Goal: Entertainment & Leisure: Browse casually

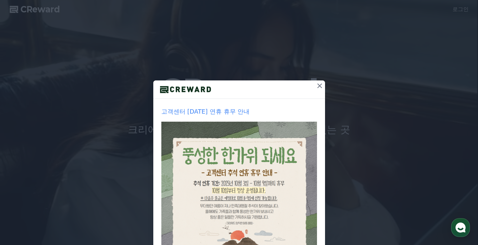
click at [323, 85] on div "고객센터 [DATE] 연휴 휴무 안내 1주일간 보지 않기 닫기" at bounding box center [239, 159] width 478 height 319
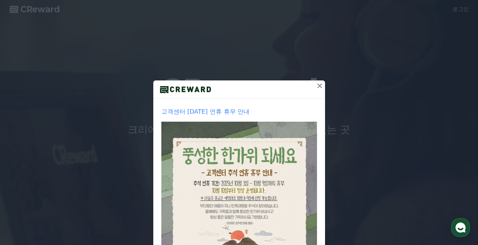
click at [318, 86] on icon at bounding box center [319, 86] width 8 height 8
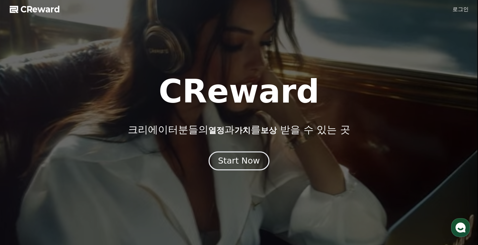
click at [242, 159] on div "Start Now" at bounding box center [239, 160] width 42 height 11
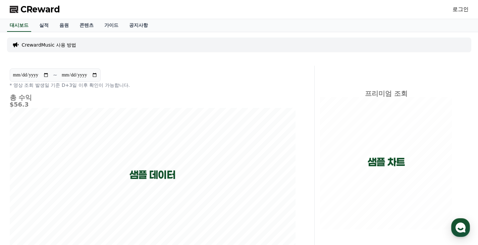
click at [456, 16] on div "CReward 로그인" at bounding box center [238, 9] width 469 height 19
click at [457, 11] on link "로그인" at bounding box center [460, 9] width 16 height 8
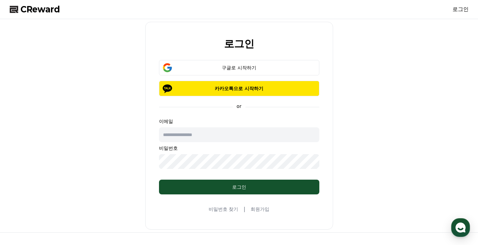
click at [234, 141] on input "text" at bounding box center [239, 134] width 160 height 15
type input "**********"
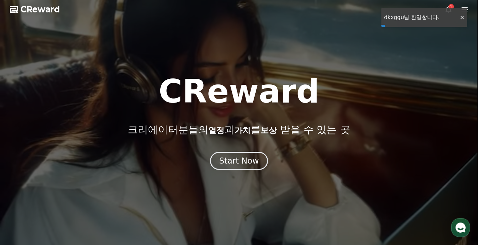
click at [462, 16] on div at bounding box center [239, 122] width 478 height 245
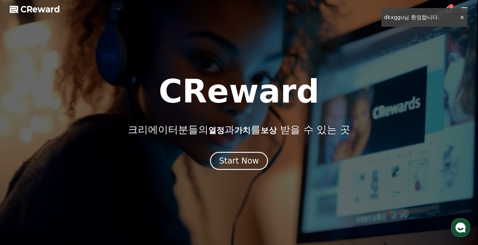
click at [447, 10] on icon at bounding box center [448, 9] width 8 height 8
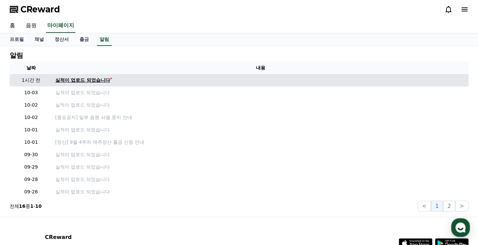
click at [92, 78] on div "실적이 업로드 되었습니다" at bounding box center [82, 80] width 55 height 7
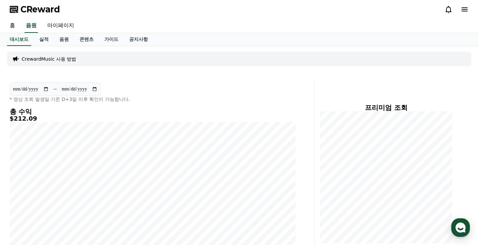
click at [38, 88] on input "**********" at bounding box center [31, 88] width 36 height 7
click at [46, 88] on input "**********" at bounding box center [31, 88] width 36 height 7
type input "**********"
click at [62, 40] on link "음원" at bounding box center [64, 39] width 20 height 13
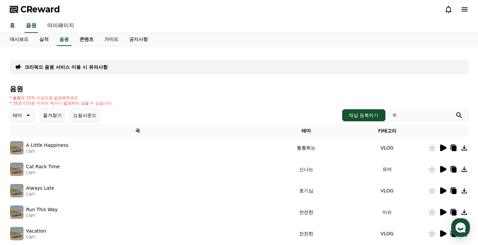
click at [75, 38] on link "콘텐츠" at bounding box center [86, 39] width 25 height 13
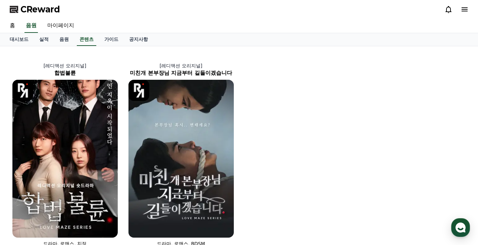
click at [98, 38] on div "대시보드 실적 음원 콘텐츠 가이드 공지사항" at bounding box center [238, 39] width 469 height 13
click at [105, 41] on link "가이드" at bounding box center [111, 39] width 25 height 13
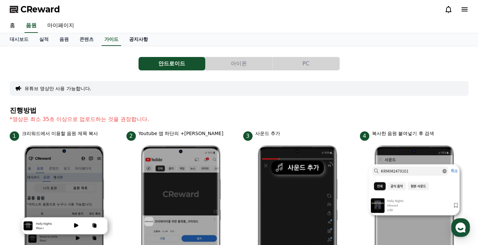
click at [128, 40] on link "공지사항" at bounding box center [138, 39] width 29 height 13
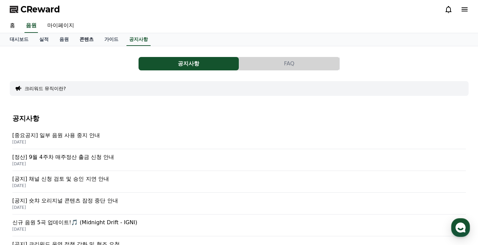
click at [87, 41] on link "콘텐츠" at bounding box center [86, 39] width 25 height 13
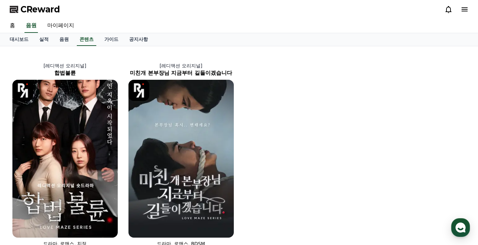
click at [64, 33] on div "홈 음원 마이페이지" at bounding box center [239, 26] width 478 height 14
click at [13, 37] on link "대시보드" at bounding box center [18, 39] width 29 height 13
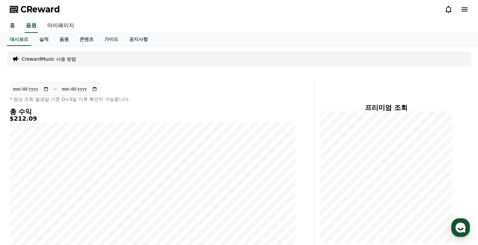
click at [38, 21] on div "홈 음원 마이페이지" at bounding box center [238, 26] width 469 height 14
click at [49, 23] on link "마이페이지" at bounding box center [61, 26] width 38 height 14
select select "**********"
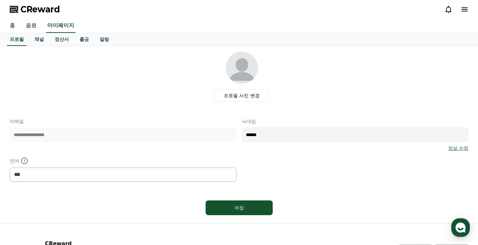
click at [18, 28] on link "홈" at bounding box center [12, 26] width 16 height 14
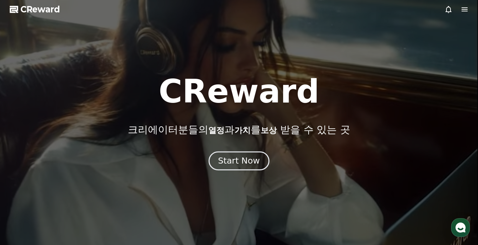
click at [235, 160] on div "Start Now" at bounding box center [239, 160] width 42 height 11
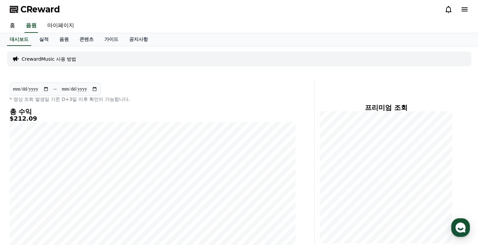
click at [461, 12] on icon at bounding box center [464, 9] width 8 height 8
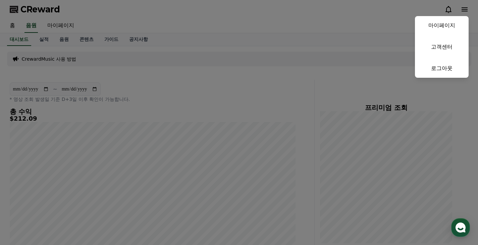
click at [284, 39] on button "close" at bounding box center [239, 122] width 478 height 245
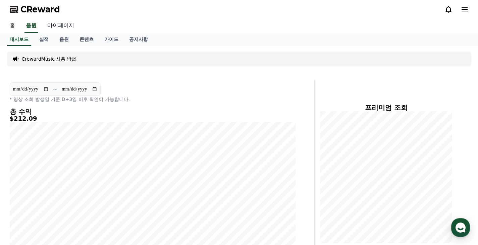
click at [67, 28] on link "마이페이지" at bounding box center [61, 26] width 38 height 14
select select "**********"
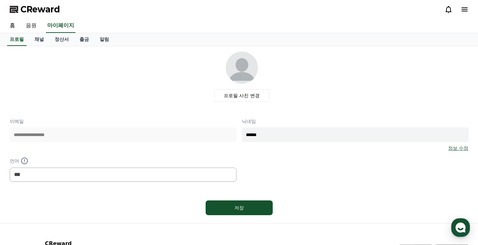
click at [29, 22] on link "음원" at bounding box center [30, 26] width 21 height 14
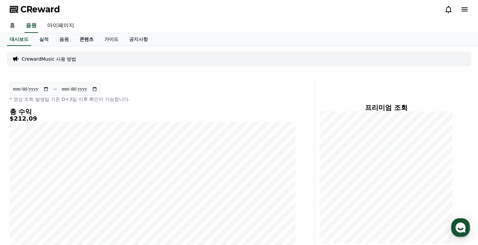
click at [83, 40] on link "콘텐츠" at bounding box center [86, 39] width 25 height 13
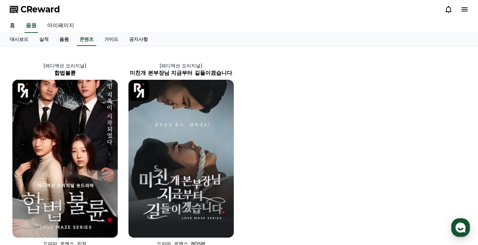
click at [65, 40] on link "음원" at bounding box center [64, 39] width 20 height 13
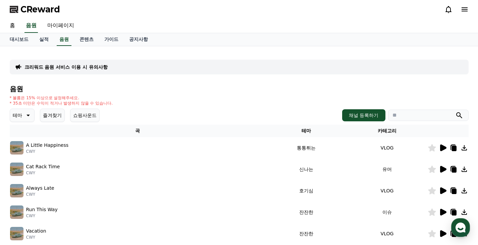
click at [81, 111] on button "쇼핑사운드" at bounding box center [84, 115] width 29 height 13
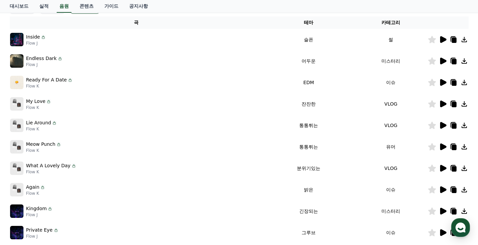
scroll to position [75, 0]
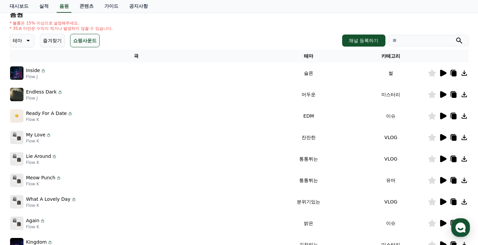
click at [26, 43] on icon at bounding box center [27, 41] width 8 height 8
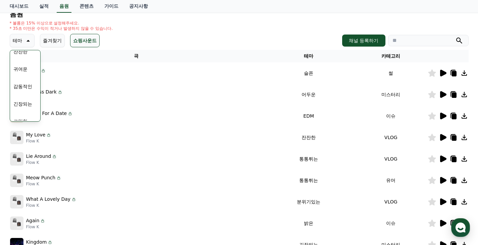
scroll to position [276, 0]
click at [34, 37] on button "테마" at bounding box center [22, 40] width 25 height 13
click at [28, 39] on icon at bounding box center [27, 41] width 8 height 8
click at [87, 40] on button "쇼핑사운드" at bounding box center [84, 40] width 29 height 13
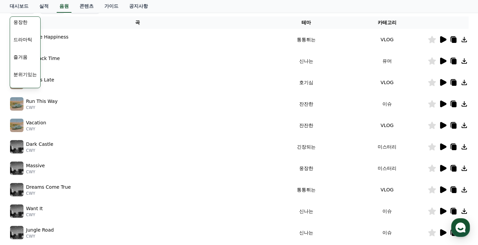
scroll to position [75, 0]
click at [26, 57] on button "신나는" at bounding box center [20, 54] width 19 height 15
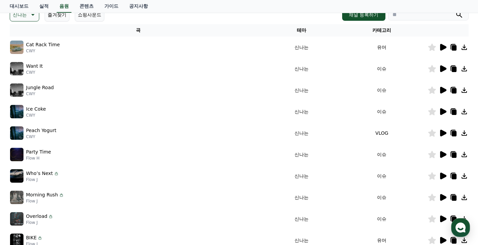
click at [443, 46] on icon at bounding box center [443, 47] width 6 height 7
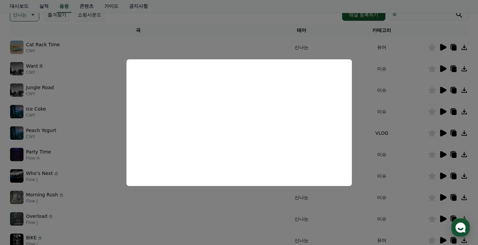
click at [374, 97] on button "close modal" at bounding box center [239, 122] width 478 height 245
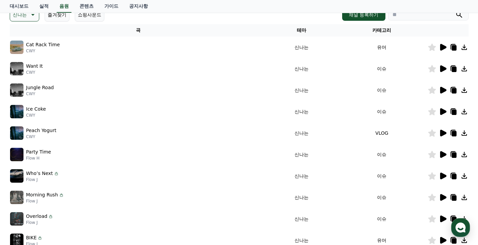
scroll to position [209, 0]
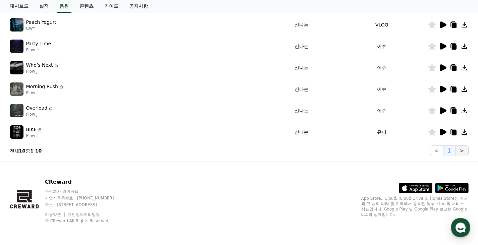
click at [458, 148] on button ">" at bounding box center [461, 150] width 13 height 11
click at [440, 133] on icon at bounding box center [443, 132] width 6 height 7
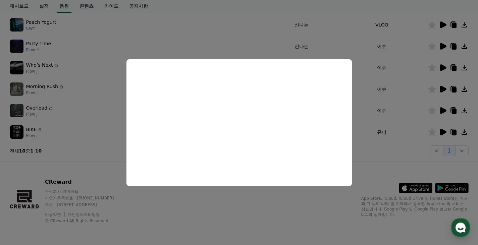
click at [90, 126] on button "close modal" at bounding box center [239, 122] width 478 height 245
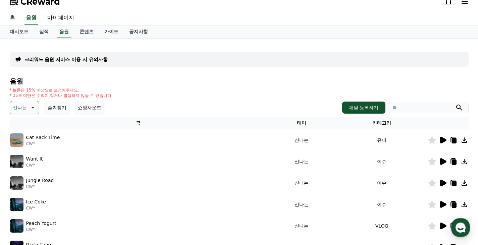
scroll to position [0, 0]
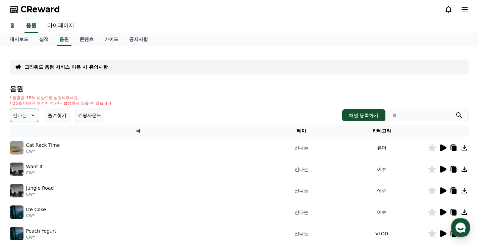
click at [29, 117] on icon at bounding box center [32, 115] width 8 height 8
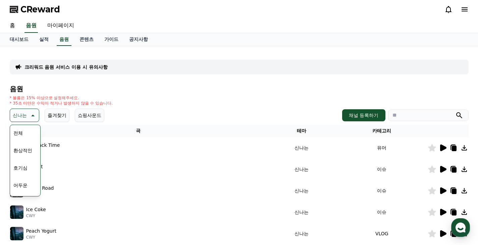
click at [23, 133] on button "전체" at bounding box center [18, 133] width 15 height 15
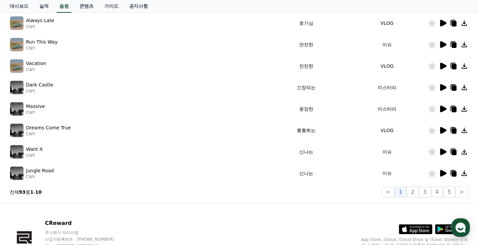
scroll to position [209, 0]
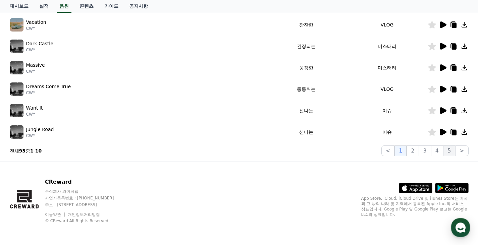
click at [452, 148] on button "5" at bounding box center [449, 150] width 12 height 11
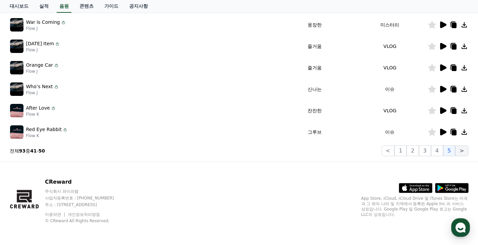
click at [463, 149] on button ">" at bounding box center [461, 150] width 13 height 11
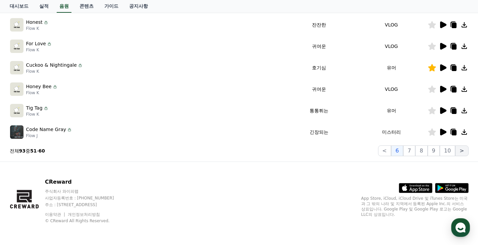
click at [462, 150] on button ">" at bounding box center [461, 150] width 13 height 11
click at [452, 150] on button "10" at bounding box center [446, 150] width 15 height 11
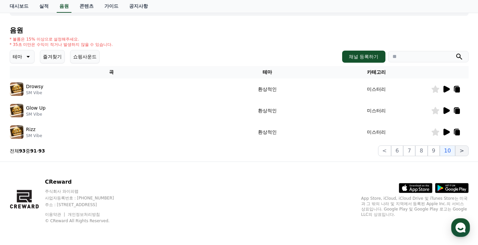
click at [462, 151] on button ">" at bounding box center [461, 150] width 13 height 11
click at [441, 151] on button "10" at bounding box center [446, 150] width 15 height 11
click at [438, 149] on button "9" at bounding box center [433, 150] width 12 height 11
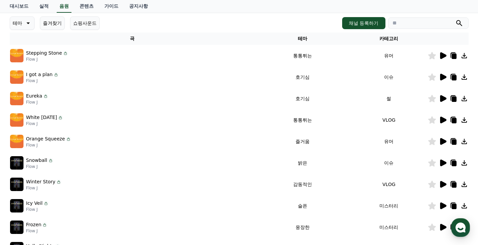
scroll to position [126, 0]
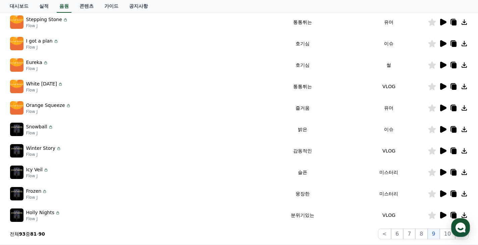
click at [441, 19] on icon at bounding box center [443, 22] width 6 height 7
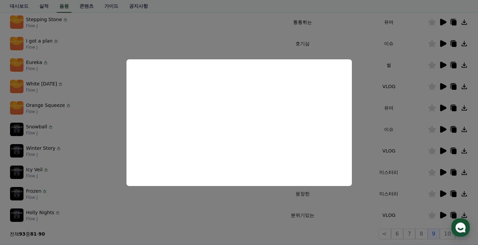
click at [93, 141] on button "close modal" at bounding box center [239, 122] width 478 height 245
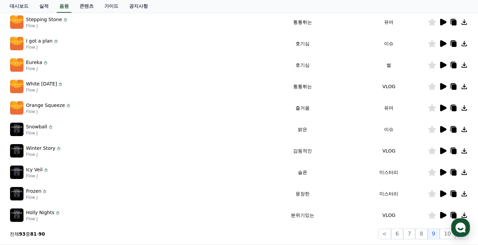
click at [430, 21] on icon at bounding box center [432, 21] width 8 height 7
click at [426, 233] on button "8" at bounding box center [421, 234] width 12 height 11
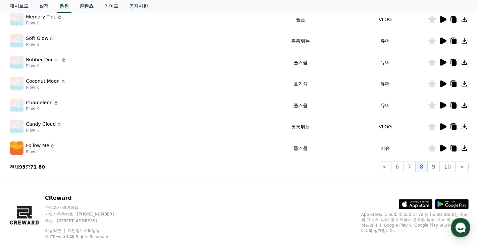
scroll to position [159, 0]
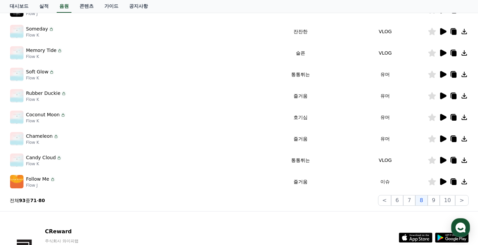
click at [442, 95] on icon at bounding box center [443, 95] width 6 height 7
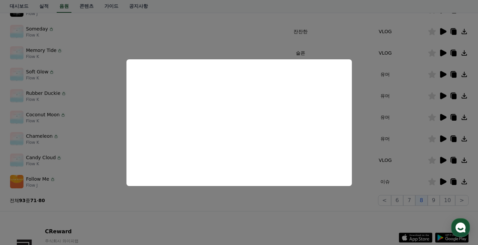
click at [95, 146] on button "close modal" at bounding box center [239, 122] width 478 height 245
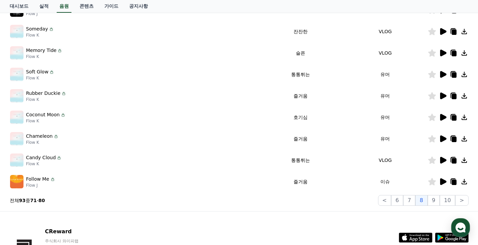
click at [441, 73] on icon at bounding box center [443, 74] width 6 height 7
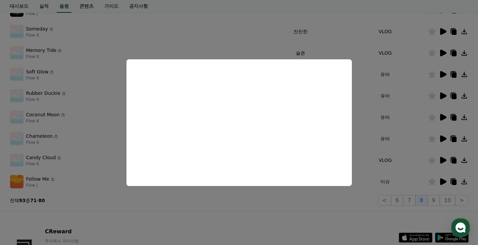
click at [50, 115] on button "close modal" at bounding box center [239, 122] width 478 height 245
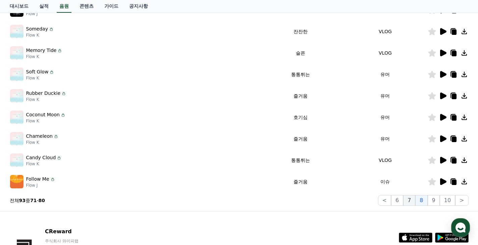
click at [415, 201] on button "7" at bounding box center [409, 200] width 12 height 11
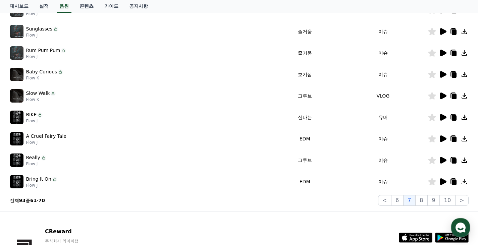
scroll to position [59, 0]
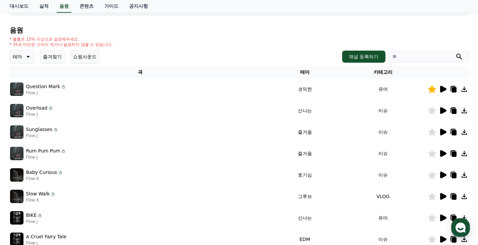
click at [442, 90] on icon at bounding box center [443, 89] width 6 height 7
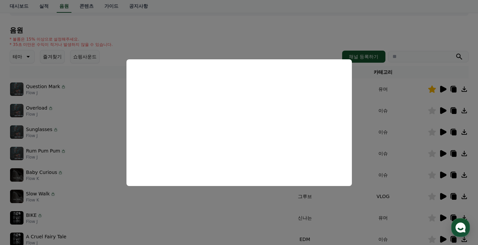
click at [45, 124] on button "close modal" at bounding box center [239, 122] width 478 height 245
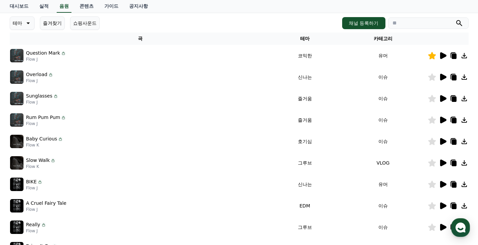
scroll to position [209, 0]
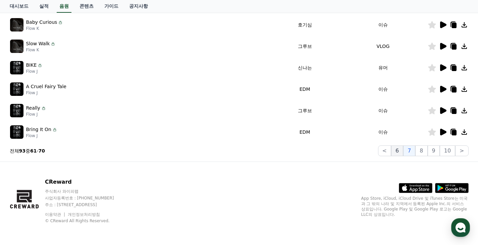
click at [399, 149] on button "6" at bounding box center [397, 150] width 12 height 11
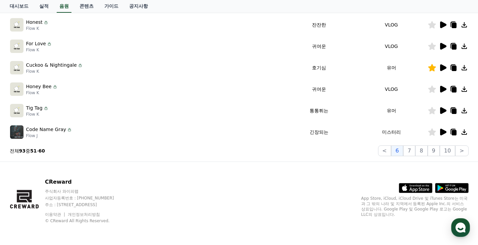
scroll to position [142, 0]
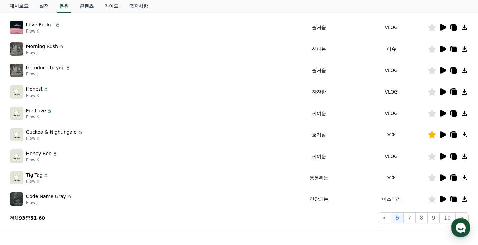
click at [441, 177] on icon at bounding box center [443, 177] width 6 height 7
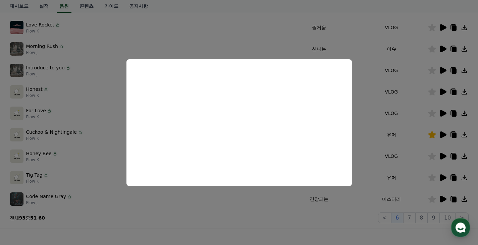
click at [120, 160] on button "close modal" at bounding box center [239, 122] width 478 height 245
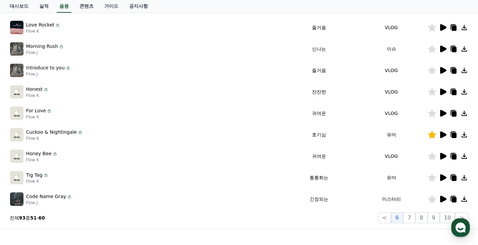
click at [444, 135] on icon at bounding box center [443, 134] width 6 height 7
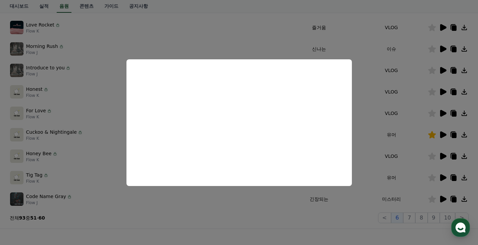
click at [97, 155] on button "close modal" at bounding box center [239, 122] width 478 height 245
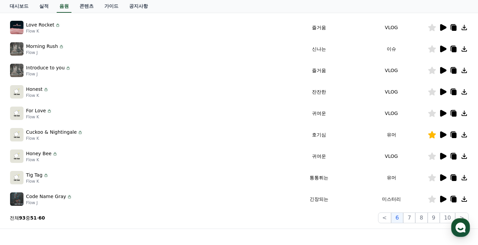
scroll to position [209, 0]
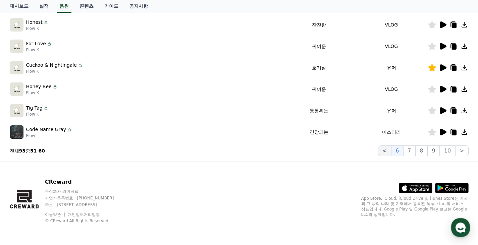
click at [391, 151] on button "<" at bounding box center [384, 150] width 13 height 11
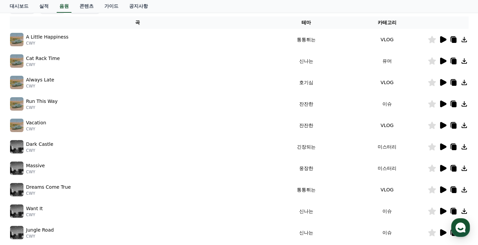
scroll to position [175, 0]
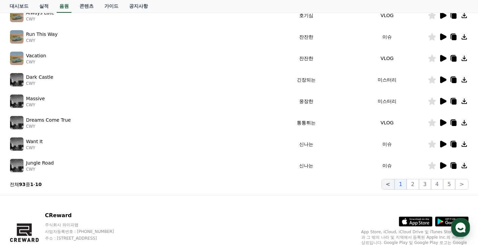
click at [391, 187] on button "<" at bounding box center [387, 184] width 13 height 11
click at [404, 183] on button "1" at bounding box center [400, 184] width 12 height 11
click at [411, 183] on button "2" at bounding box center [412, 184] width 12 height 11
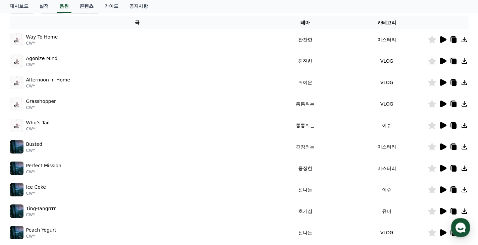
scroll to position [175, 0]
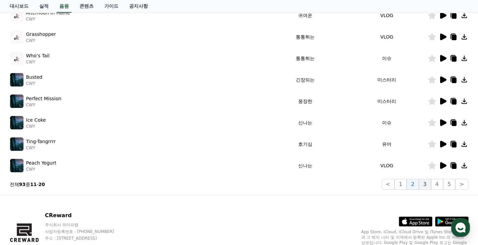
click at [423, 183] on button "3" at bounding box center [425, 184] width 12 height 11
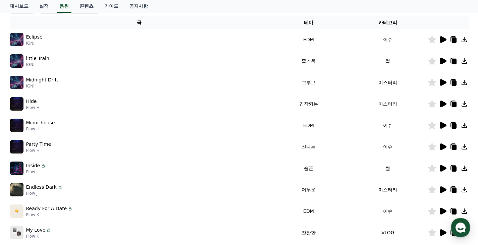
scroll to position [175, 0]
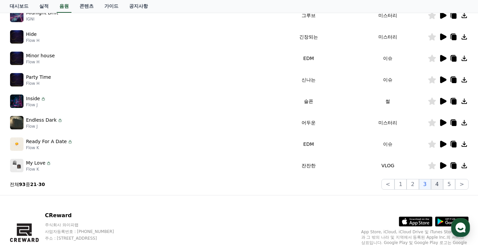
click at [439, 187] on button "4" at bounding box center [437, 184] width 12 height 11
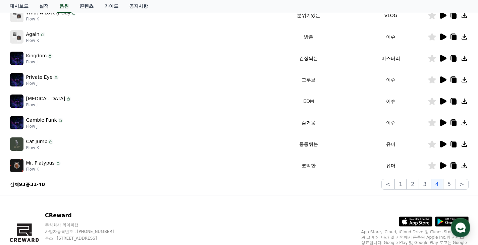
scroll to position [209, 0]
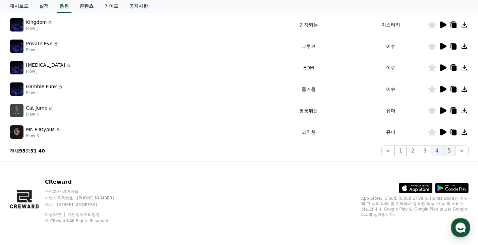
click at [449, 152] on button "5" at bounding box center [449, 150] width 12 height 11
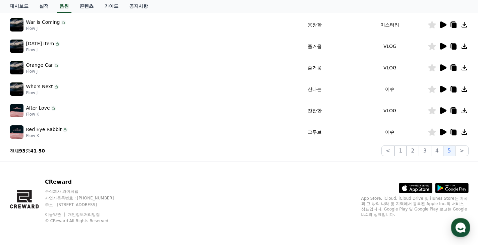
scroll to position [75, 0]
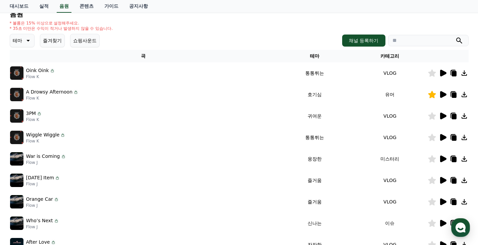
click at [58, 43] on button "즐겨찾기" at bounding box center [52, 40] width 25 height 13
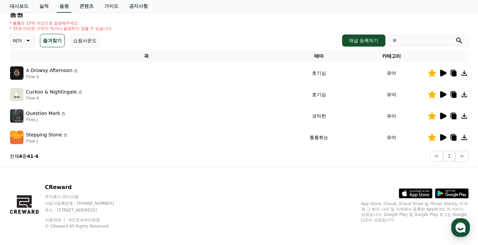
click at [443, 72] on icon at bounding box center [443, 73] width 6 height 7
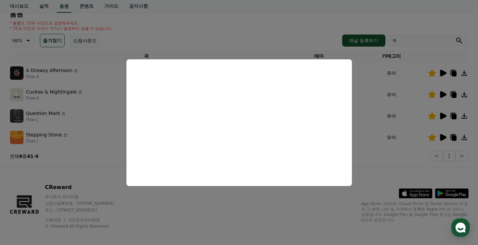
click at [84, 144] on button "close modal" at bounding box center [239, 122] width 478 height 245
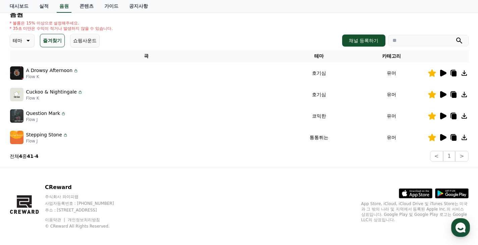
click at [441, 133] on icon at bounding box center [442, 137] width 8 height 8
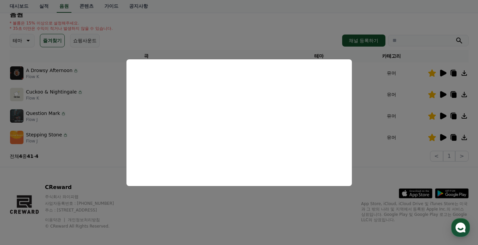
click at [73, 140] on button "close modal" at bounding box center [239, 122] width 478 height 245
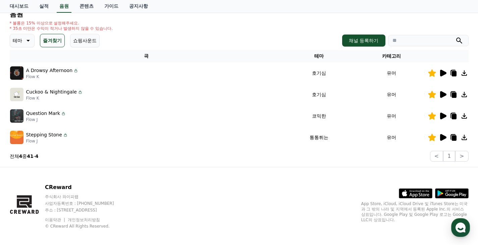
click at [444, 112] on icon at bounding box center [442, 116] width 8 height 8
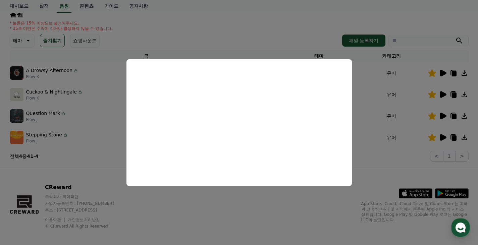
click at [107, 103] on button "close modal" at bounding box center [239, 122] width 478 height 245
